Goal: Information Seeking & Learning: Learn about a topic

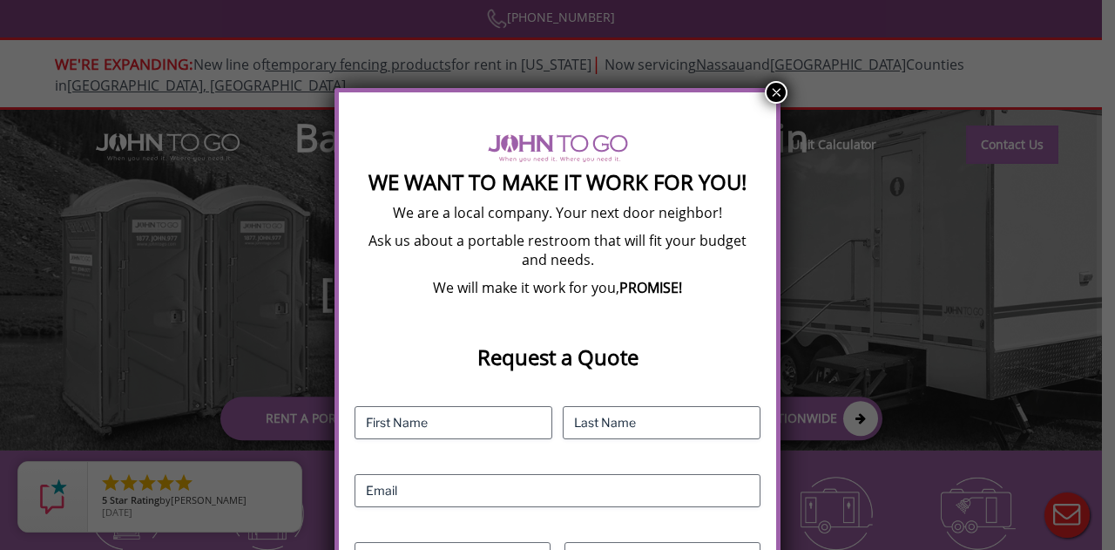
click at [776, 90] on button "×" at bounding box center [776, 92] width 23 height 23
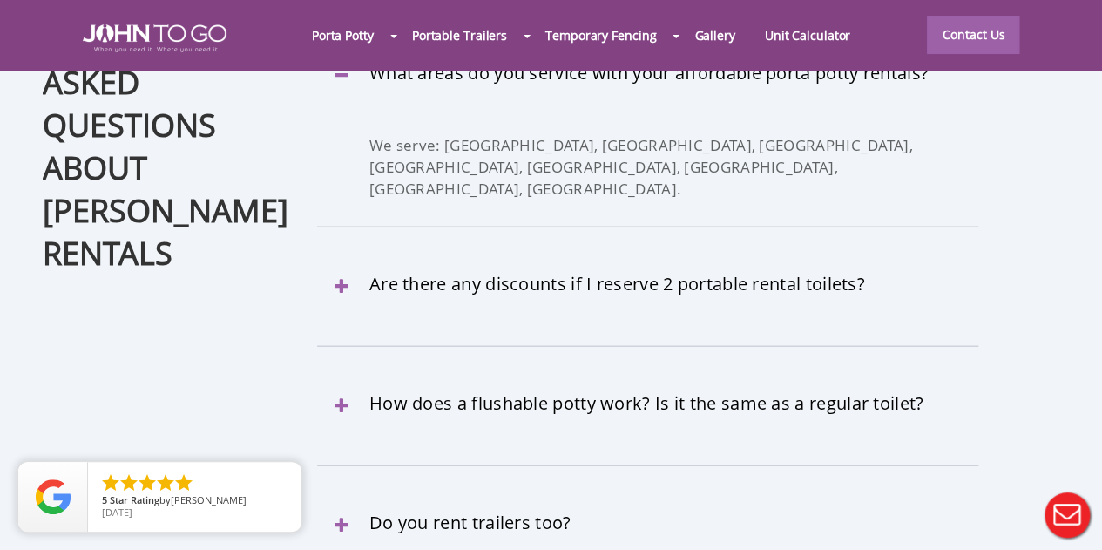
scroll to position [4975, 0]
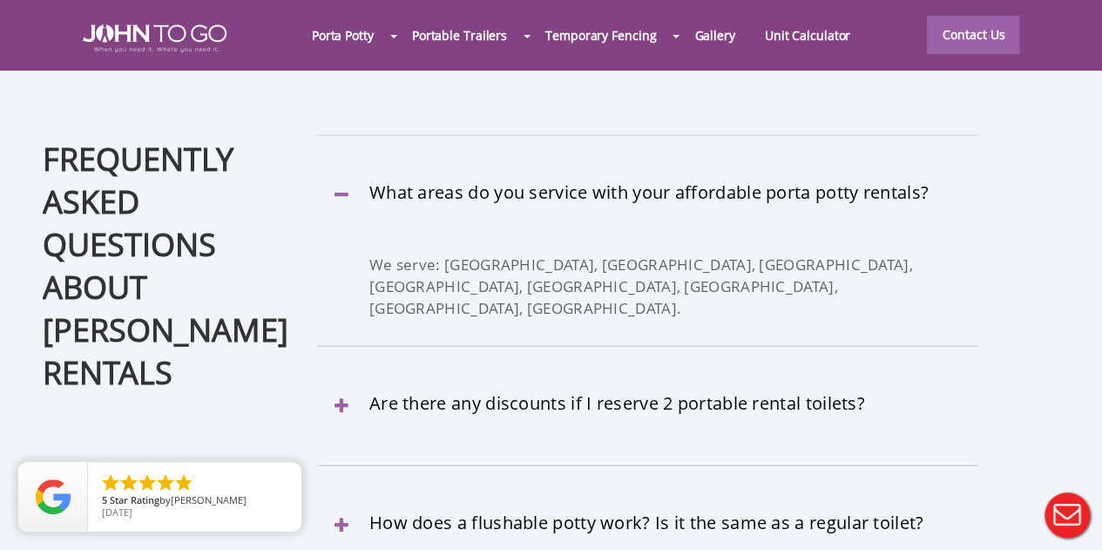
click at [409, 30] on div at bounding box center [551, 275] width 1102 height 550
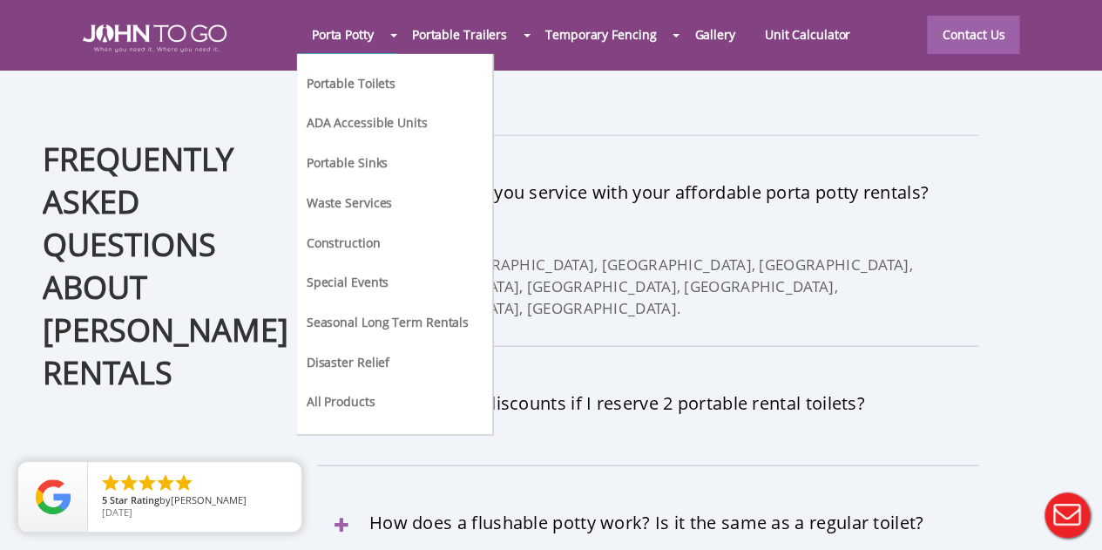
click at [397, 30] on li "Porta Potty Portable Toilets ADA Accessible Units Portable Sinks Waste Services…" at bounding box center [347, 35] width 100 height 39
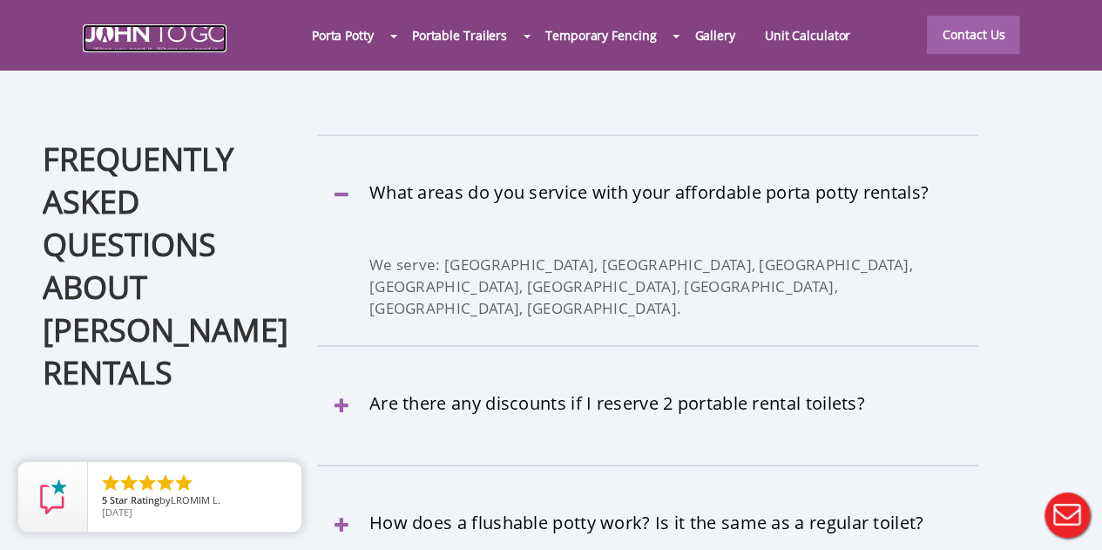
click at [220, 27] on img at bounding box center [155, 38] width 144 height 28
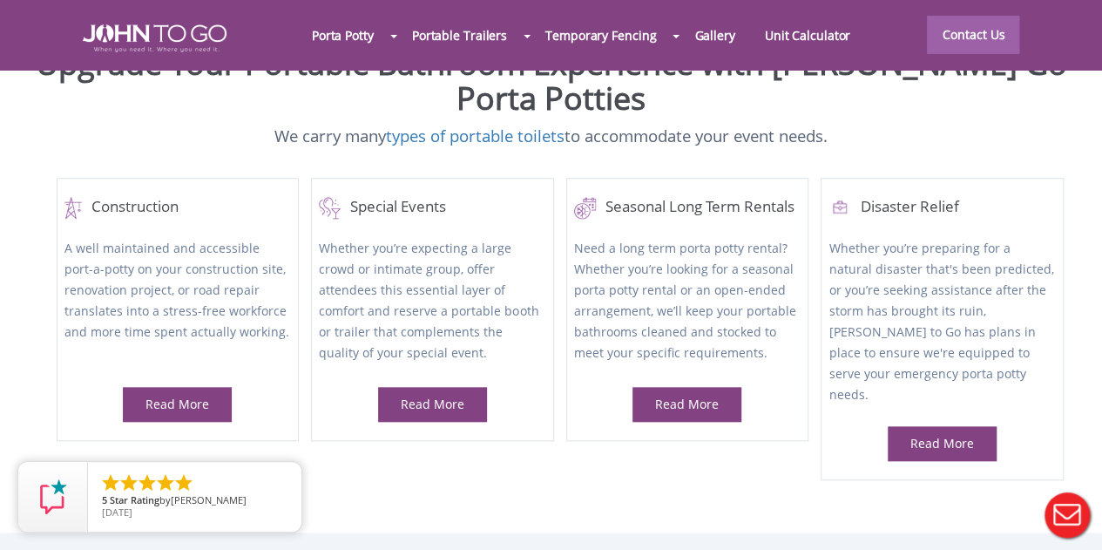
scroll to position [697, 0]
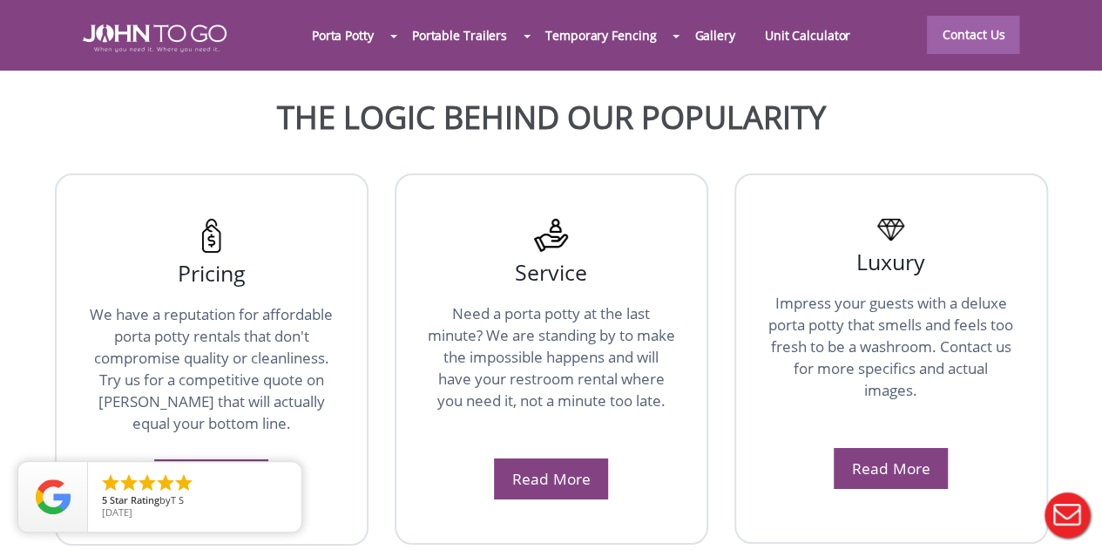
scroll to position [2962, 0]
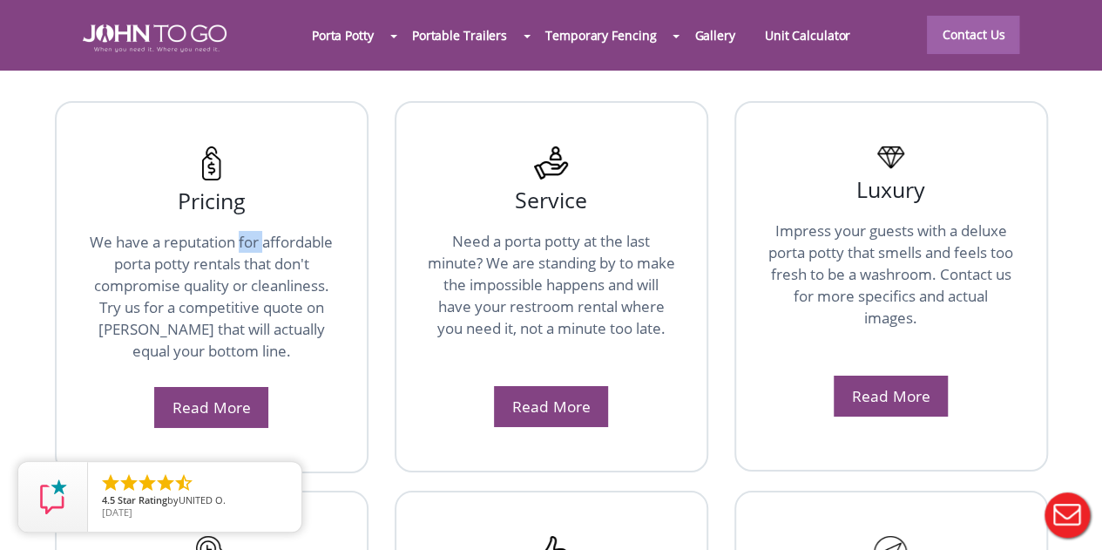
drag, startPoint x: 262, startPoint y: 179, endPoint x: 238, endPoint y: 193, distance: 27.7
click at [238, 231] on p "We have a reputation for affordable porta potty rentals that don't compromise q…" at bounding box center [211, 304] width 249 height 147
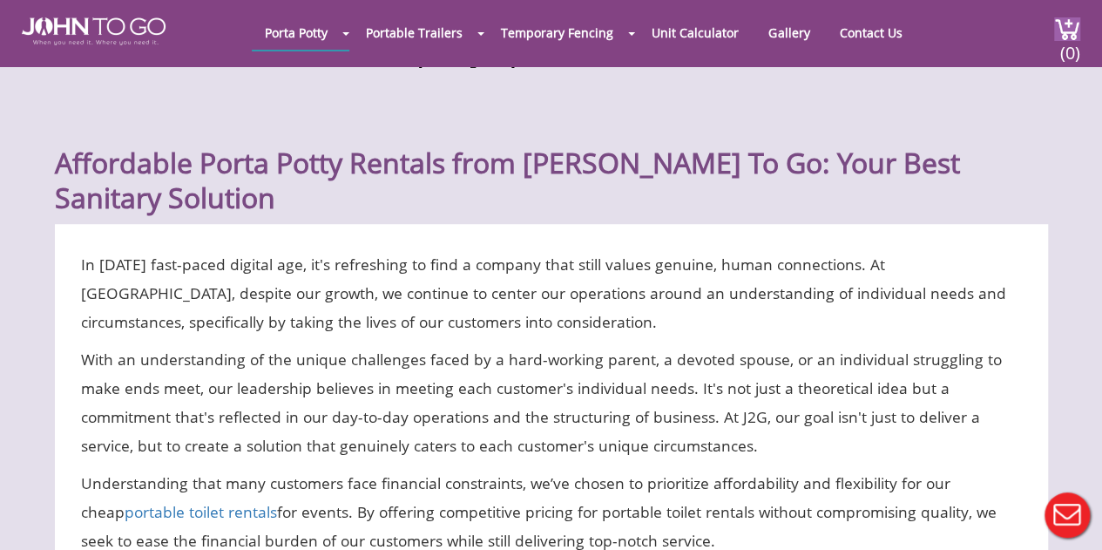
scroll to position [523, 0]
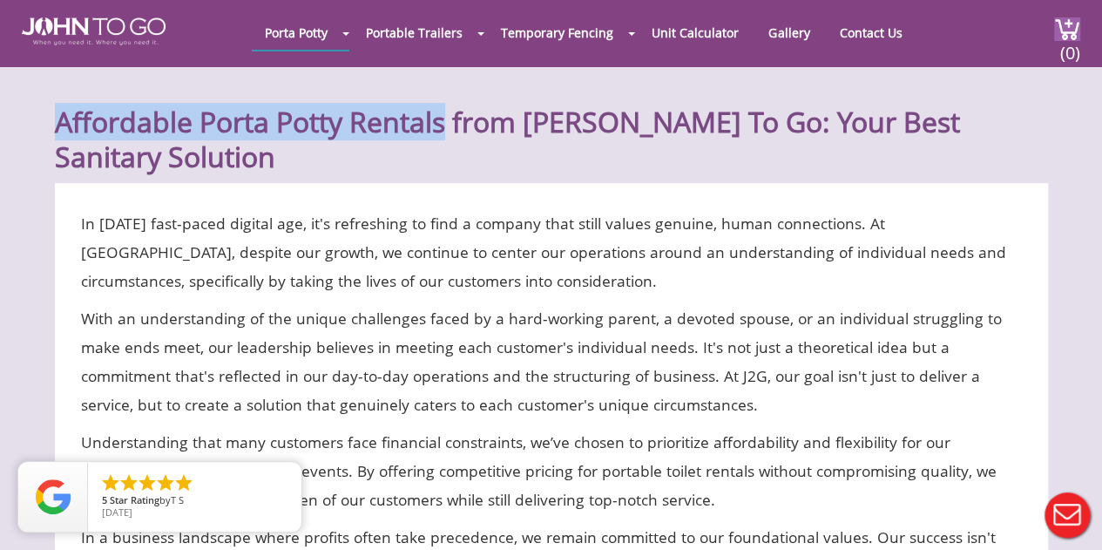
drag, startPoint x: 59, startPoint y: 118, endPoint x: 441, endPoint y: 121, distance: 381.6
click at [441, 121] on h1 "Affordable Porta Potty Rentals from John To Go: Your Best Sanitary Solution" at bounding box center [551, 119] width 993 height 112
copy h1 "Affordable Porta Potty Rentals"
